Goal: Task Accomplishment & Management: Complete application form

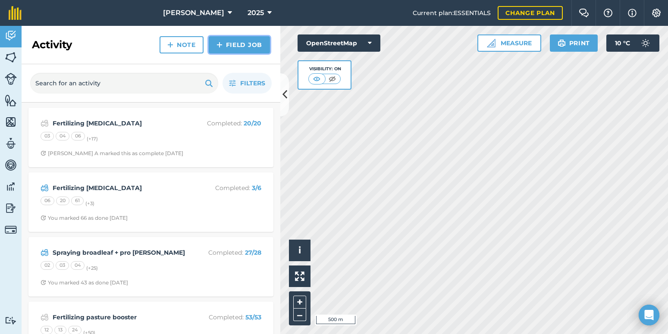
click at [216, 44] on link "Field Job" at bounding box center [239, 44] width 61 height 17
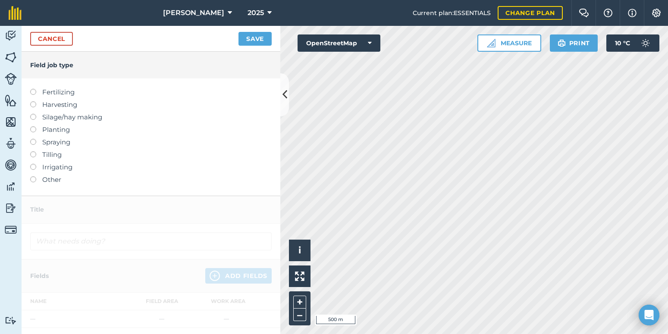
click at [64, 94] on label "Fertilizing" at bounding box center [150, 92] width 241 height 10
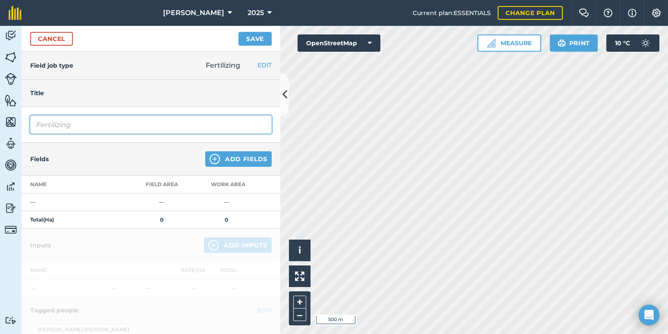
click at [87, 123] on input "Fertilizing" at bounding box center [150, 125] width 241 height 18
type input "Fertilizing [MEDICAL_DATA]"
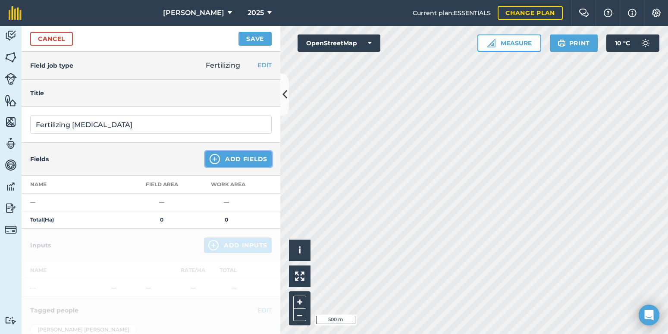
click at [241, 162] on button "Add Fields" at bounding box center [238, 159] width 66 height 16
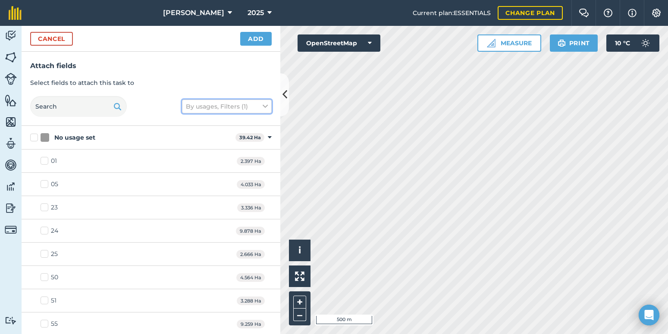
click at [254, 107] on button "By usages, Filters (1)" at bounding box center [227, 107] width 90 height 14
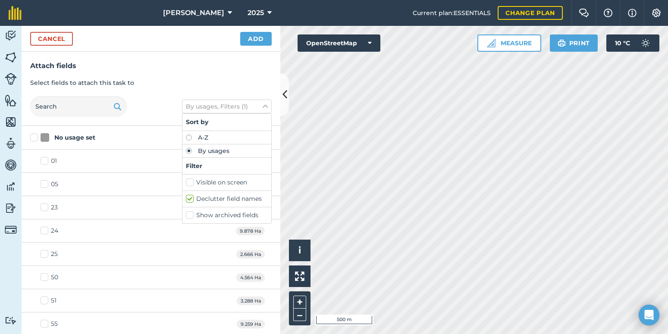
click at [221, 198] on label "Declutter field names" at bounding box center [227, 198] width 82 height 9
click at [191, 198] on input "Declutter field names" at bounding box center [189, 197] width 6 height 6
checkbox input "false"
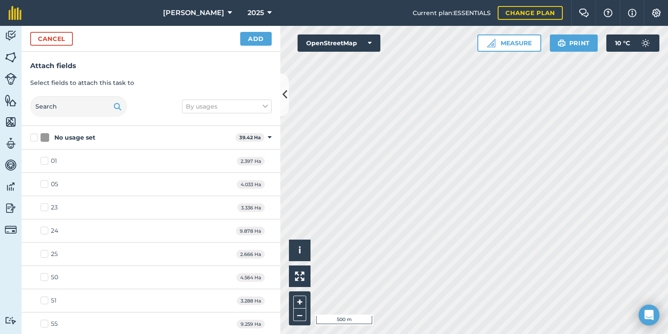
checkbox input "true"
checkbox input "false"
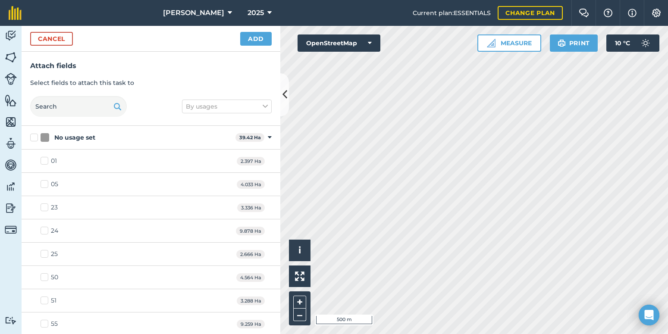
checkbox input "true"
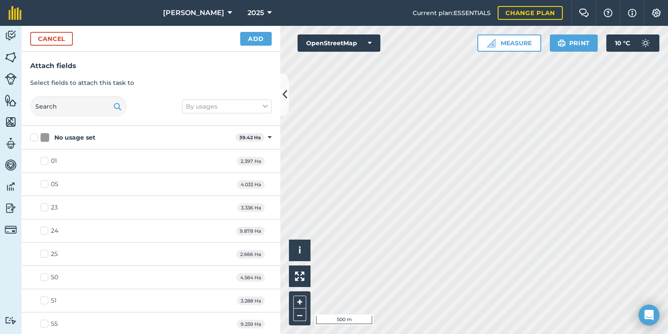
checkbox input "true"
checkbox input "false"
checkbox input "true"
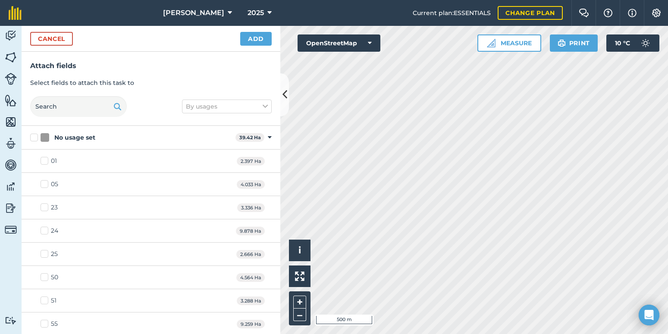
checkbox input "true"
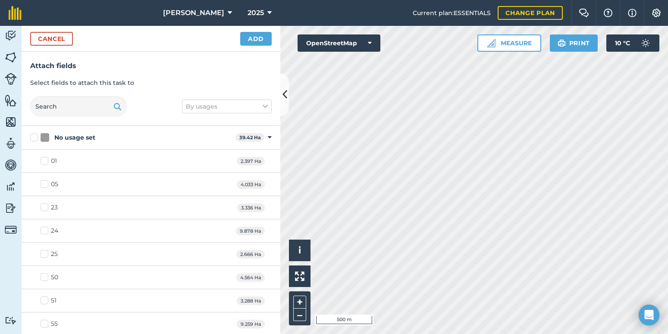
checkbox input "true"
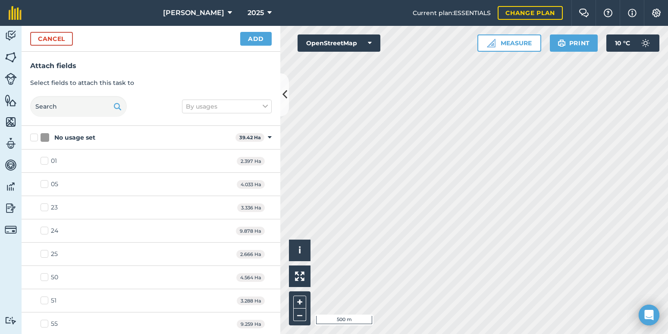
checkbox input "true"
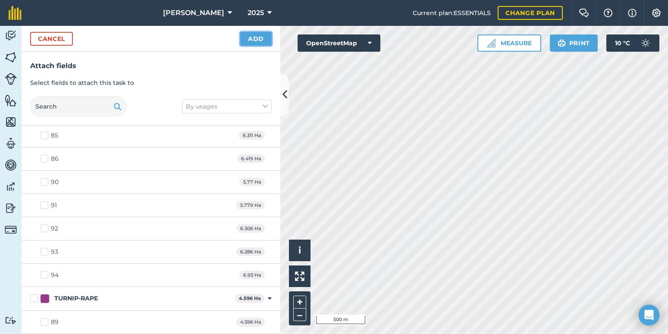
click at [259, 40] on button "Add" at bounding box center [255, 39] width 31 height 14
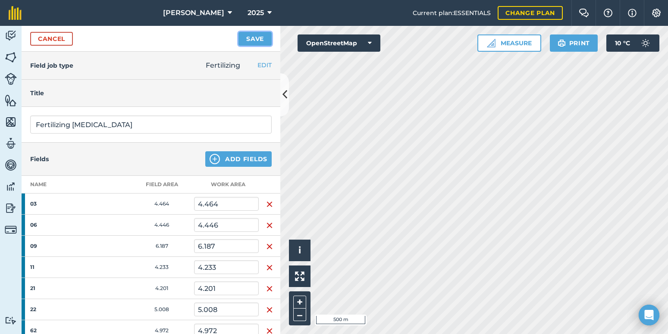
click at [256, 39] on button "Save" at bounding box center [254, 39] width 33 height 14
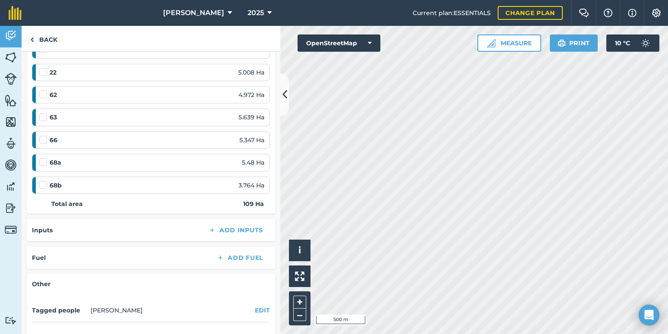
scroll to position [466, 0]
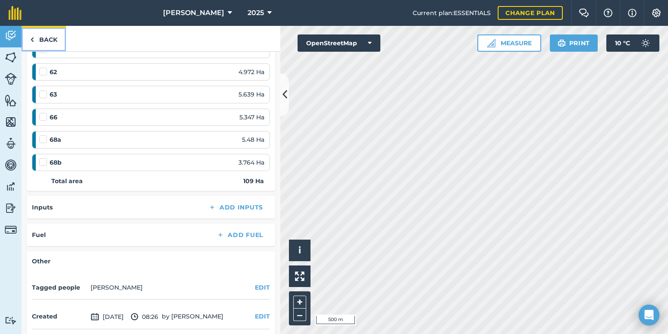
click at [49, 35] on link "Back" at bounding box center [44, 38] width 44 height 25
